Goal: Information Seeking & Learning: Understand process/instructions

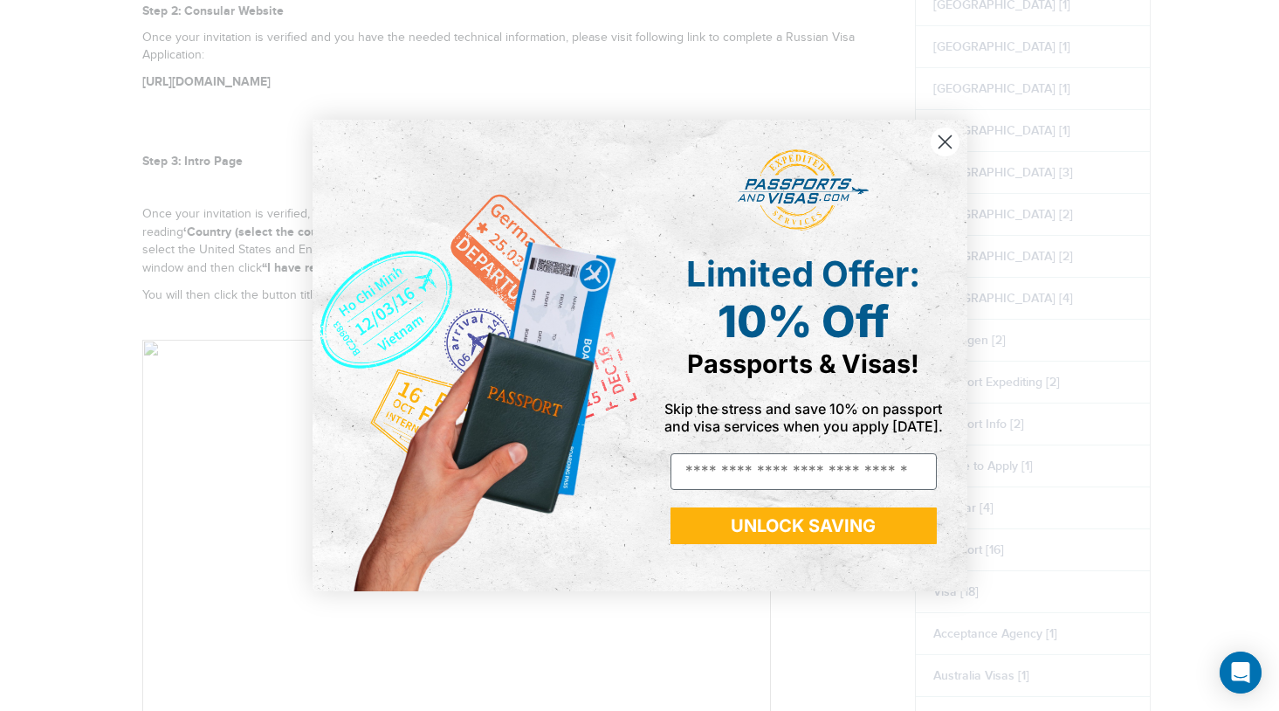
click at [943, 137] on circle "Close dialog" at bounding box center [944, 141] width 29 height 29
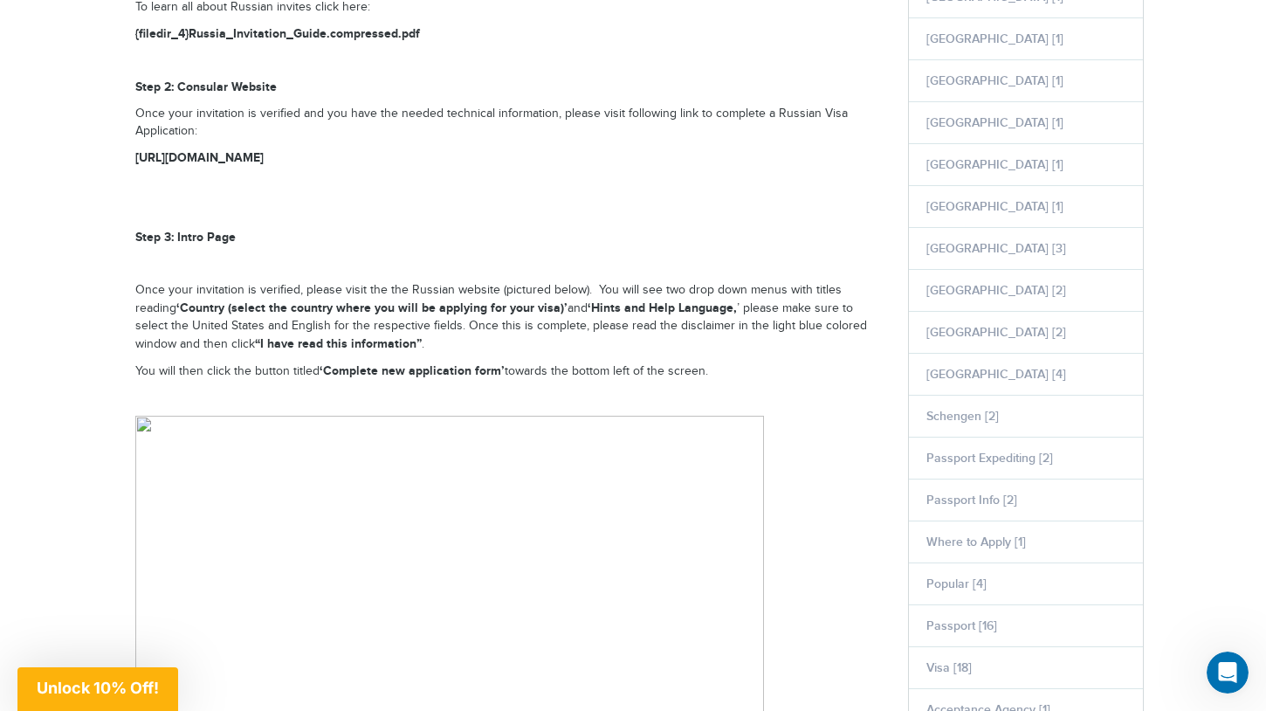
scroll to position [611, 0]
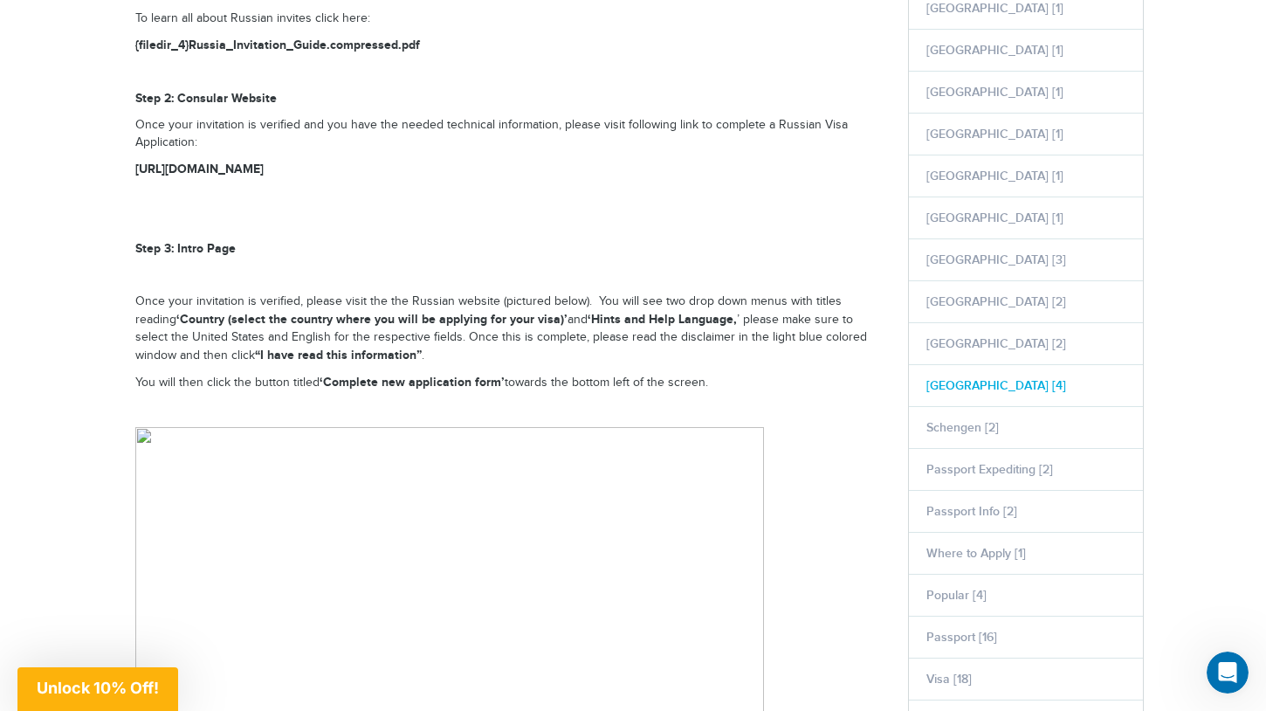
click at [946, 383] on link "[GEOGRAPHIC_DATA] [4]" at bounding box center [996, 385] width 140 height 15
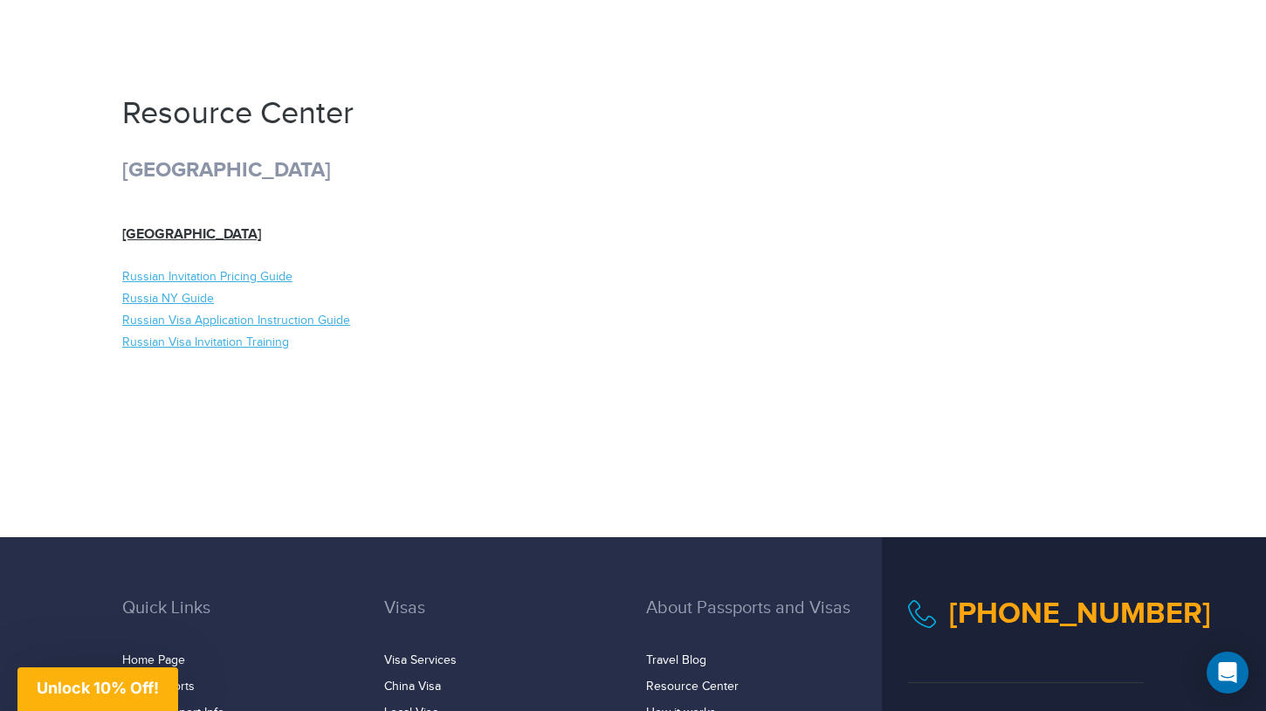
scroll to position [349, 0]
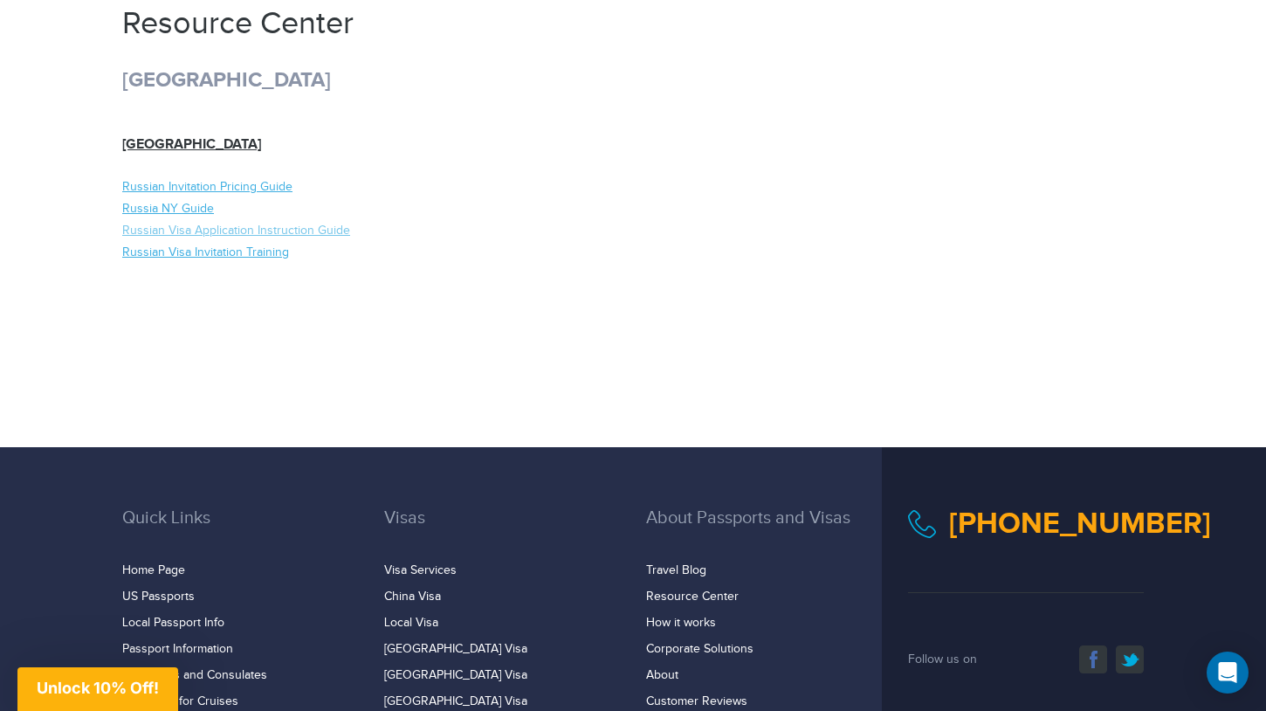
click at [221, 230] on link "Russian Visa Application Instruction Guide" at bounding box center [371, 231] width 498 height 17
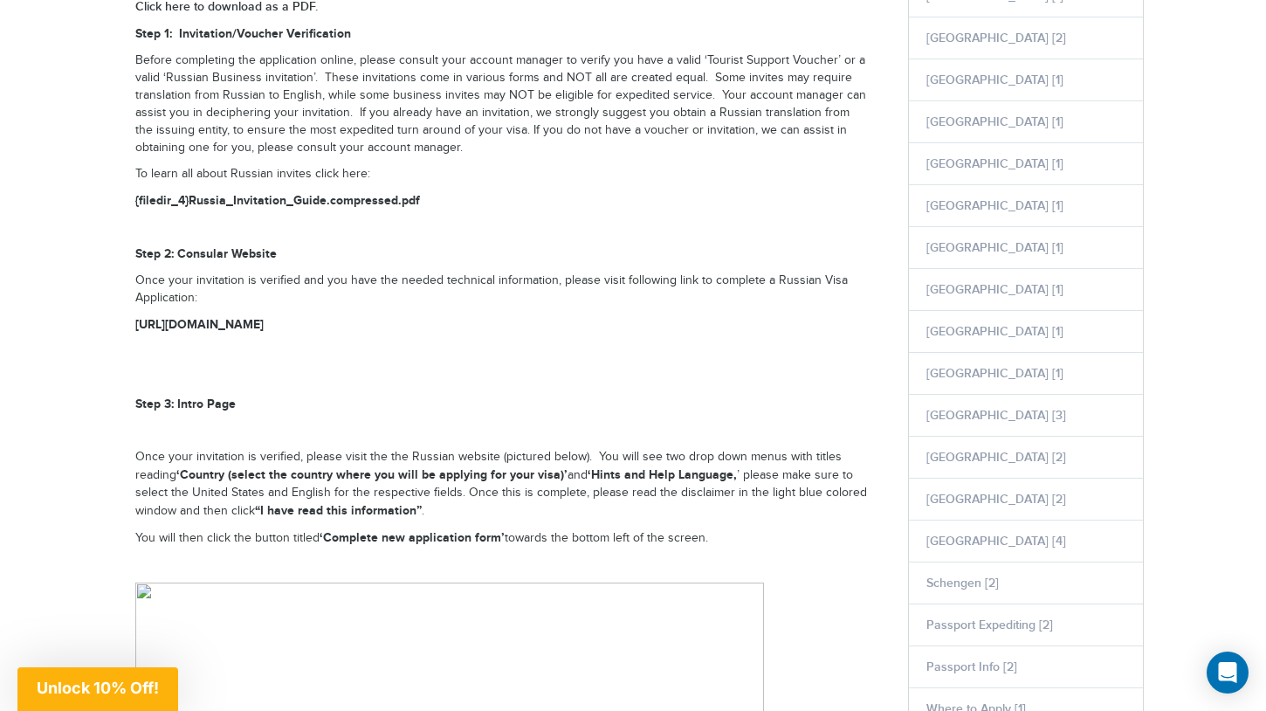
scroll to position [524, 0]
